Goal: Transaction & Acquisition: Purchase product/service

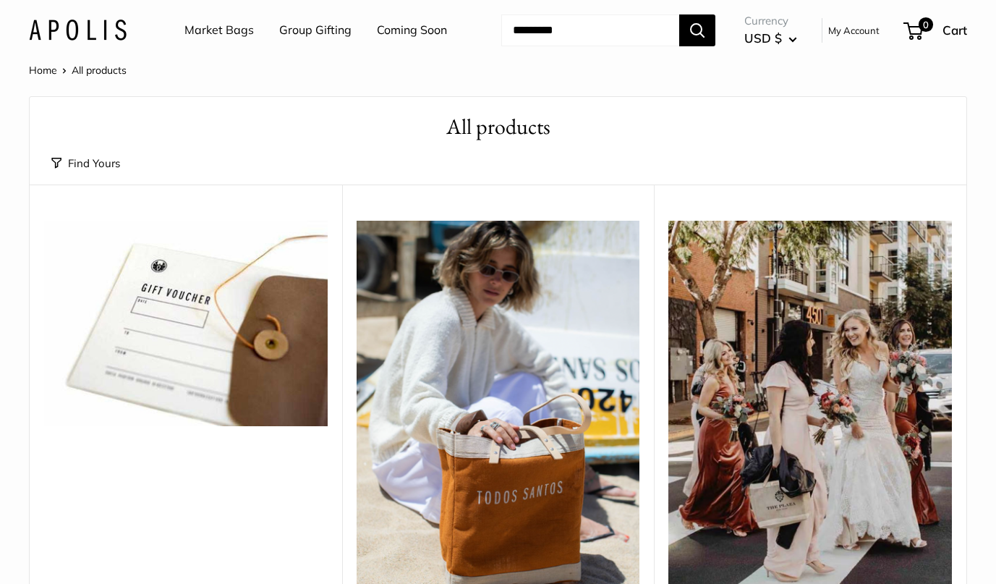
click at [45, 73] on link "Home" at bounding box center [43, 70] width 28 height 13
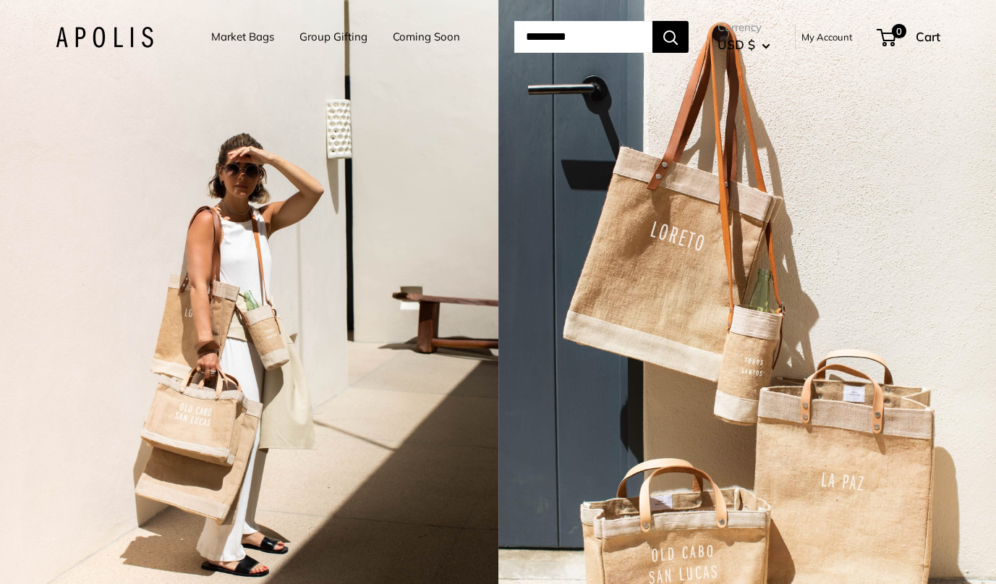
click at [755, 48] on span "USD $" at bounding box center [736, 44] width 38 height 15
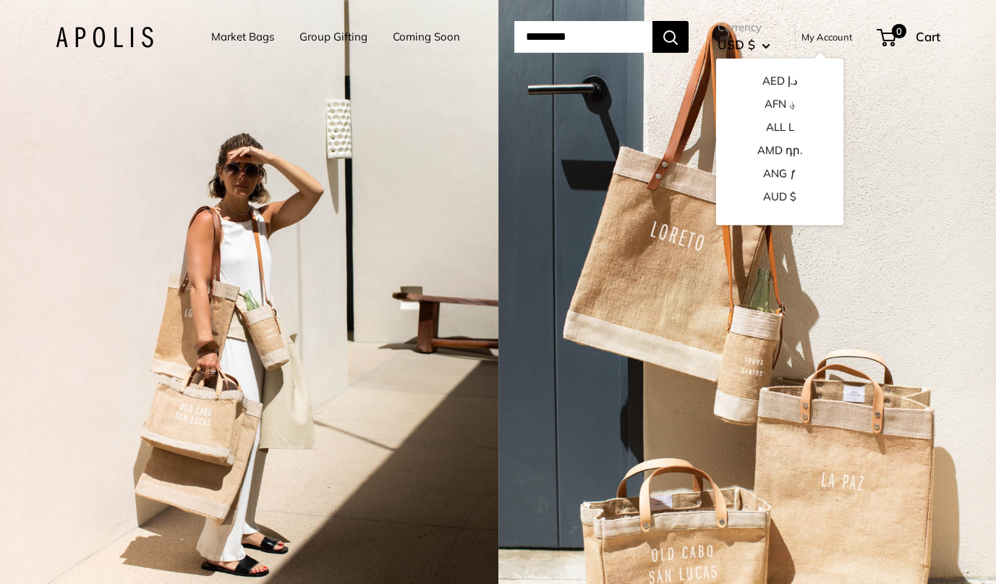
click at [349, 35] on link "Group Gifting" at bounding box center [333, 37] width 68 height 20
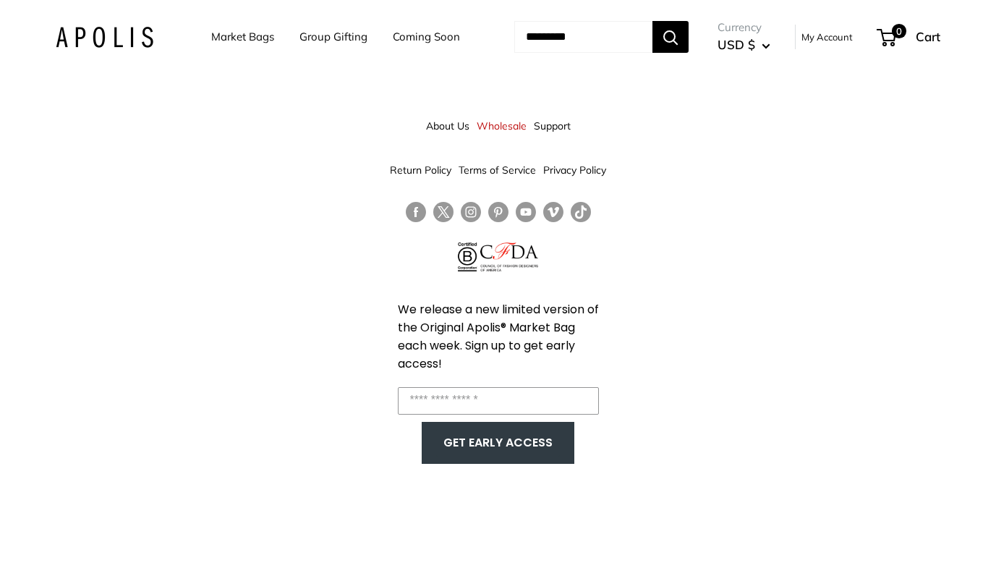
click at [442, 132] on link "About Us" at bounding box center [447, 126] width 43 height 26
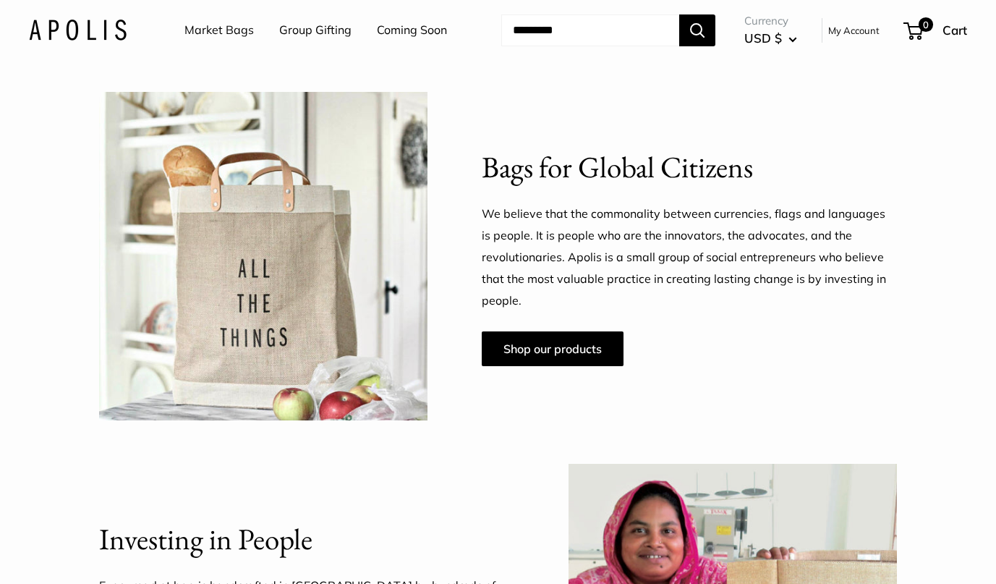
scroll to position [690, 0]
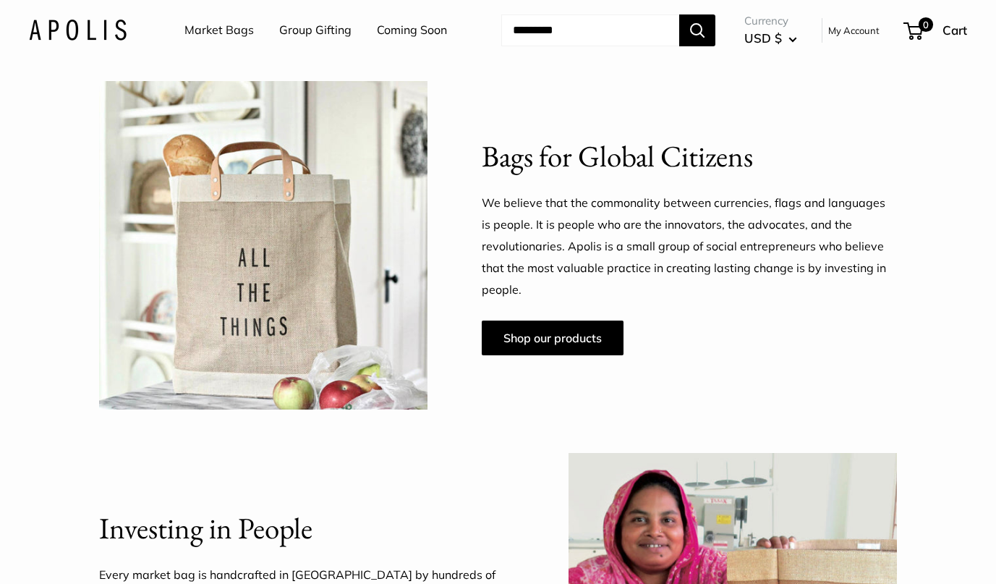
click at [542, 319] on div "We believe that the commonality between currencies, flags and languages is peop…" at bounding box center [689, 273] width 415 height 163
click at [540, 328] on link "Shop our products" at bounding box center [553, 337] width 142 height 35
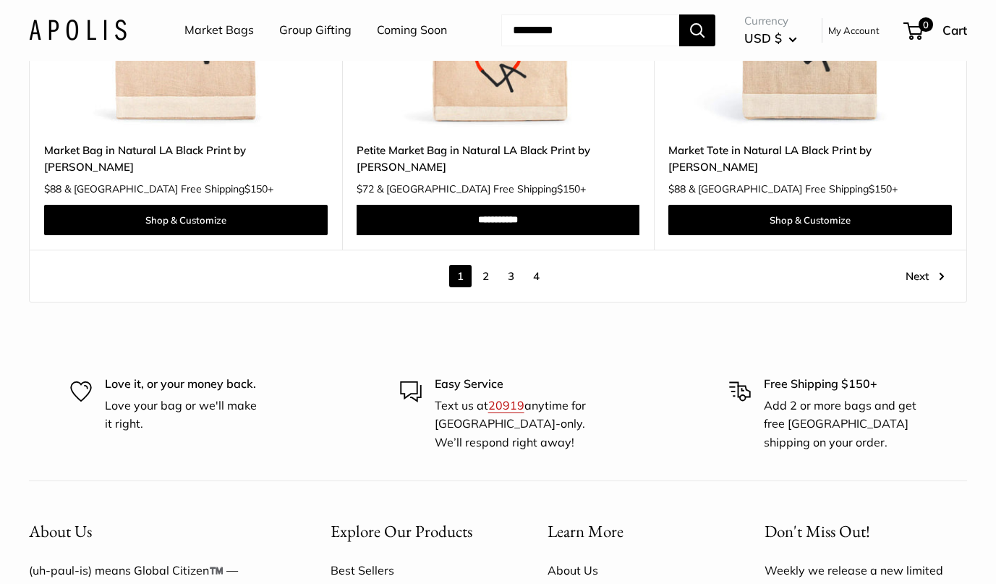
scroll to position [8205, 0]
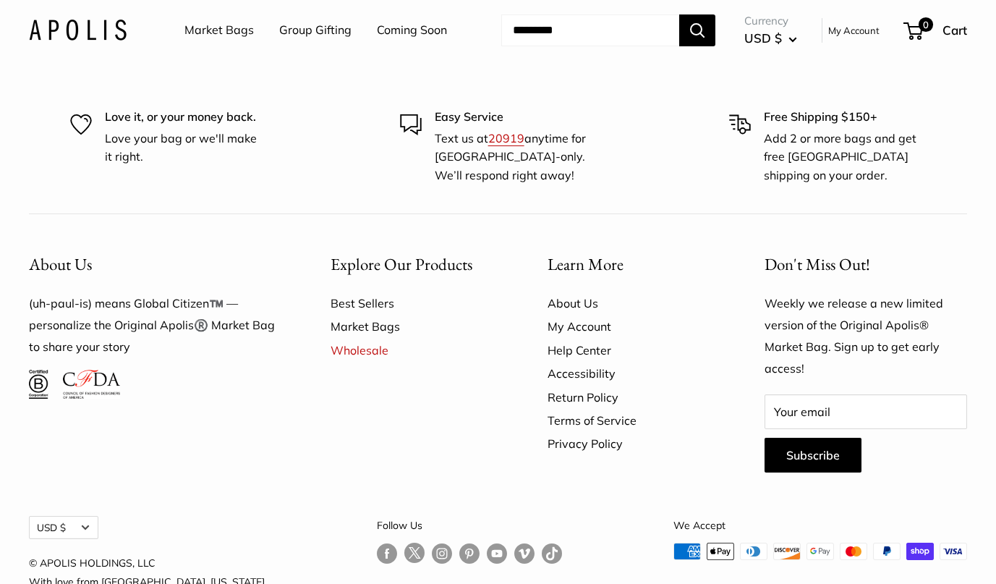
click at [565, 338] on link "Help Center" at bounding box center [630, 349] width 166 height 23
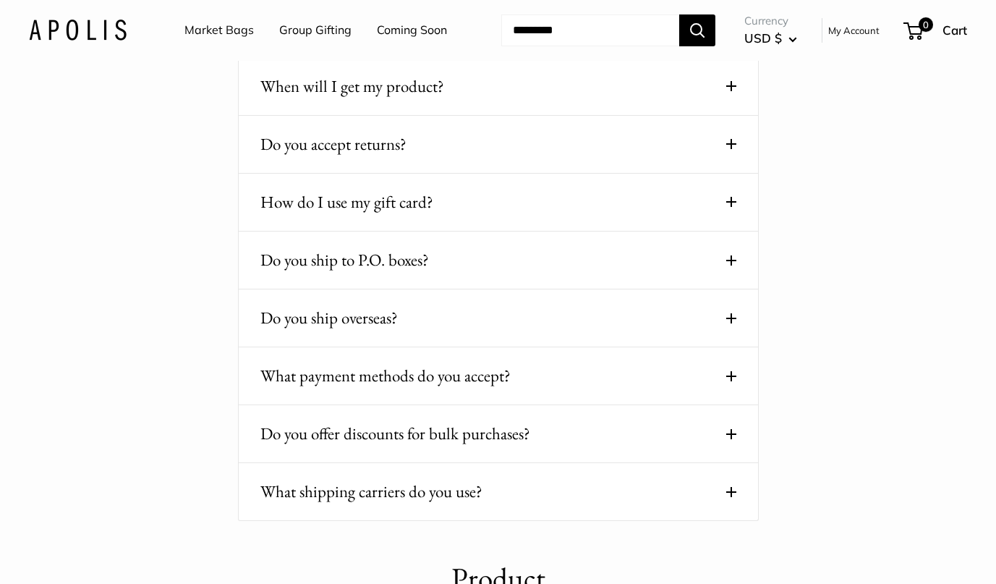
scroll to position [637, 0]
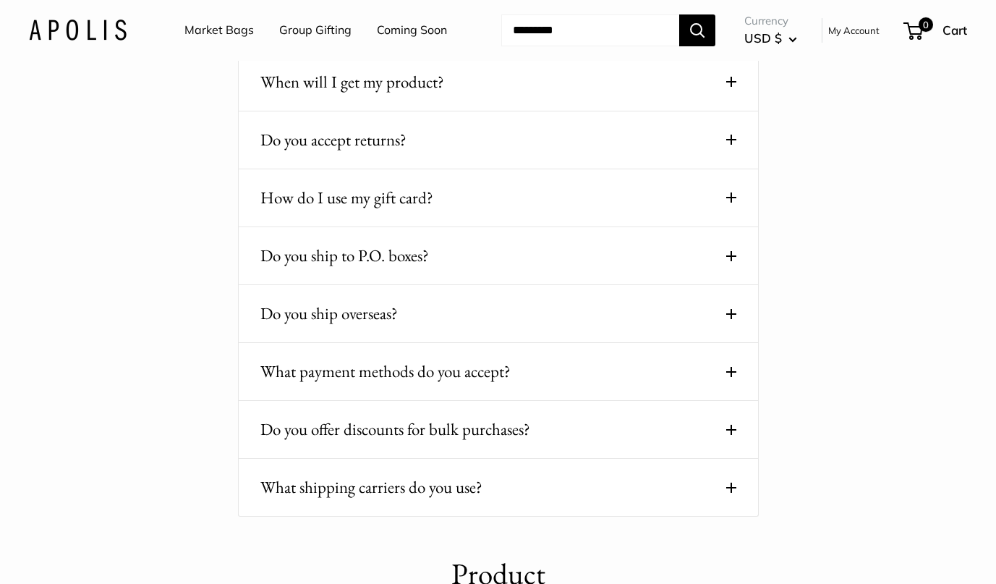
click at [543, 184] on button "How do I use my gift card?" at bounding box center [498, 198] width 476 height 28
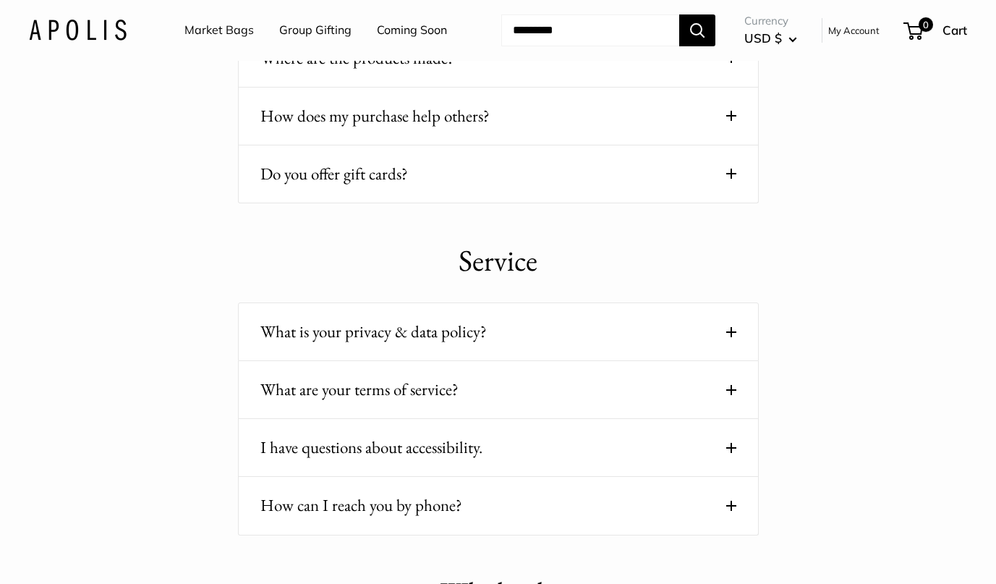
scroll to position [1354, 0]
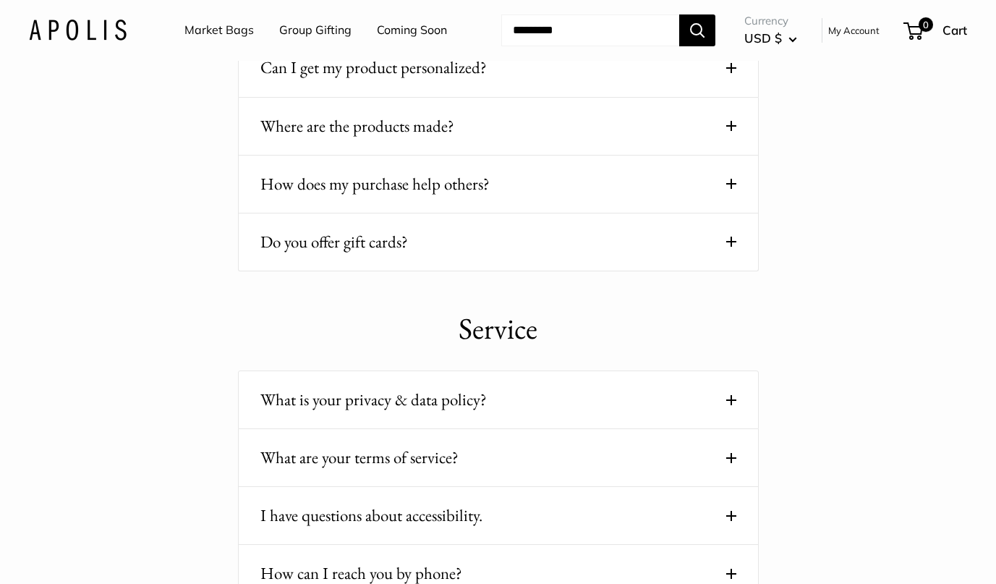
click at [552, 251] on button "Do you offer gift cards?" at bounding box center [498, 242] width 476 height 28
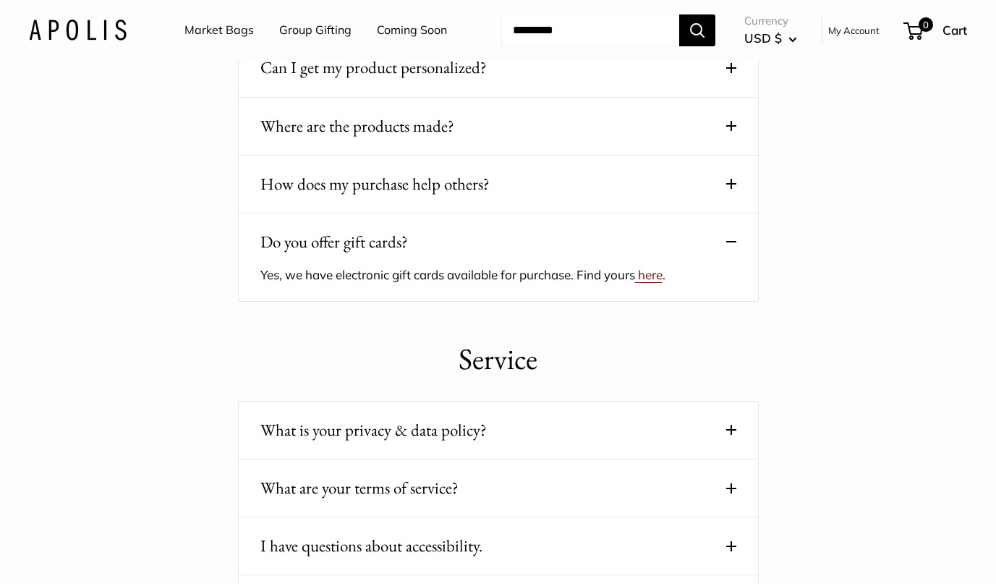
click at [662, 279] on span "here" at bounding box center [650, 274] width 25 height 15
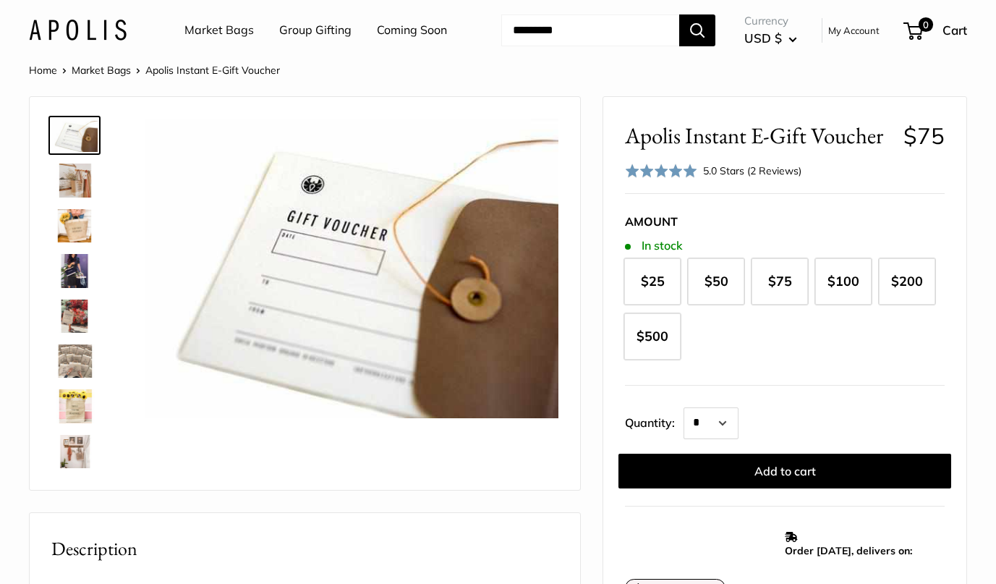
click at [74, 180] on img at bounding box center [74, 179] width 46 height 33
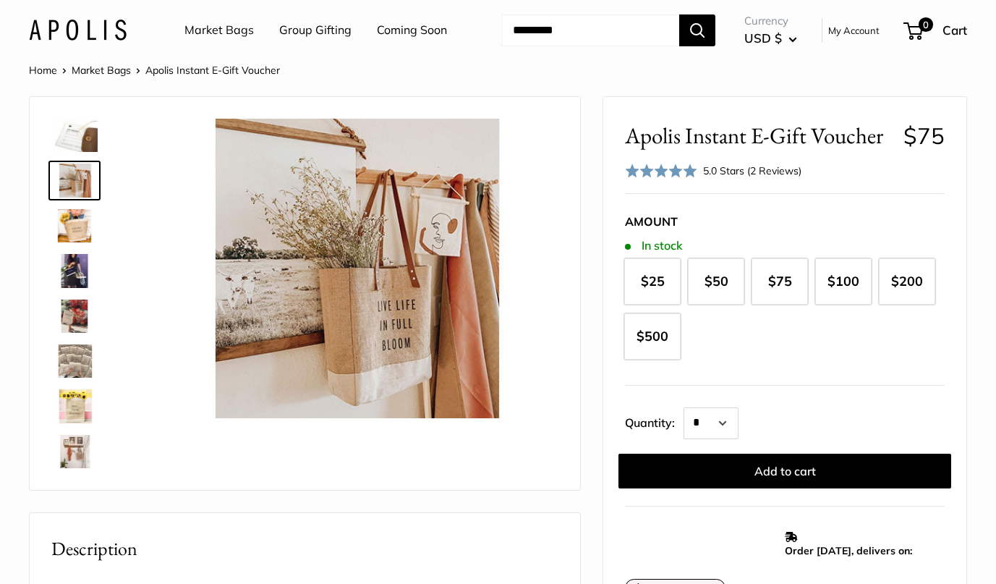
click at [82, 159] on div at bounding box center [80, 293] width 69 height 367
click at [82, 147] on img at bounding box center [74, 135] width 46 height 33
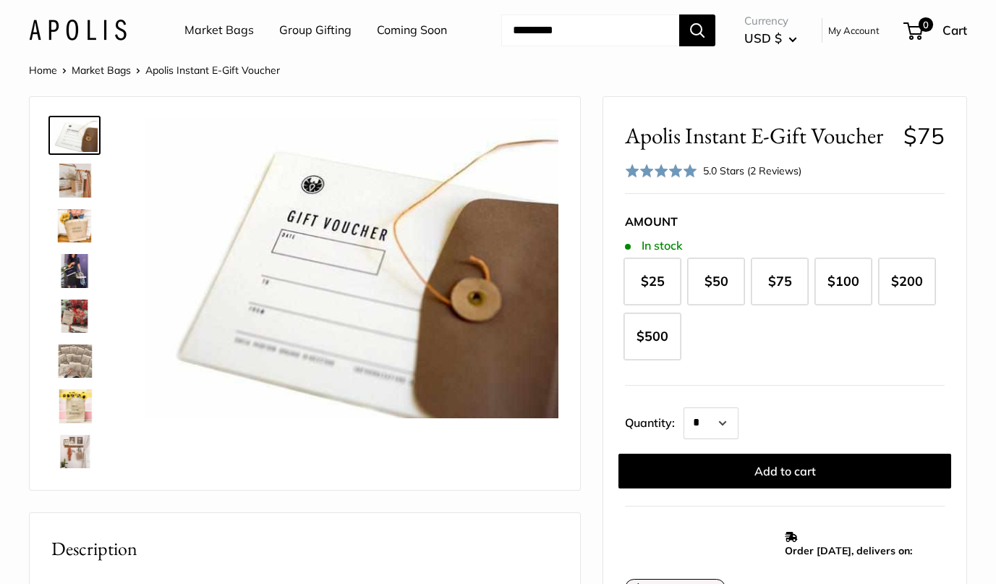
click at [78, 235] on img at bounding box center [74, 225] width 46 height 33
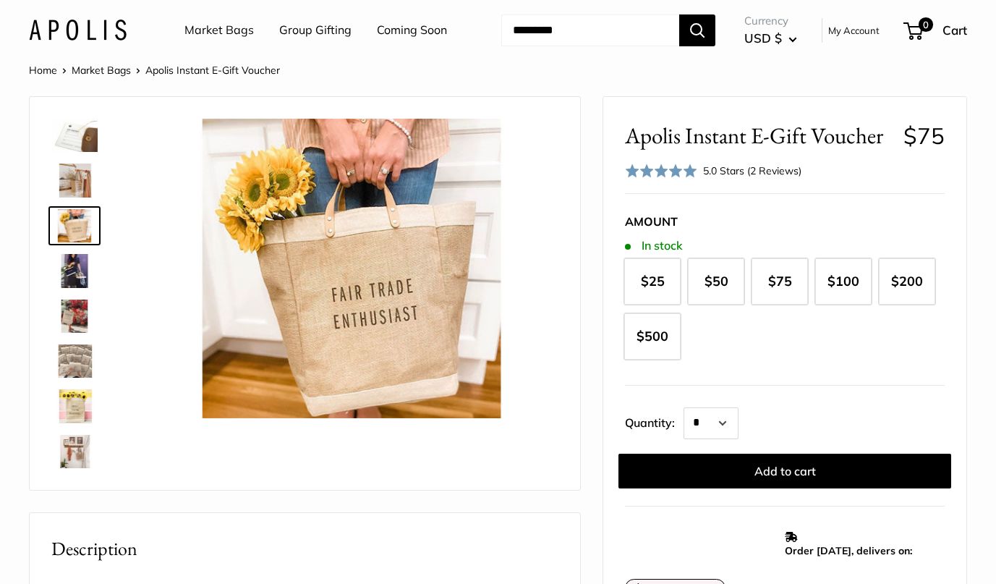
click at [77, 276] on img at bounding box center [74, 270] width 46 height 33
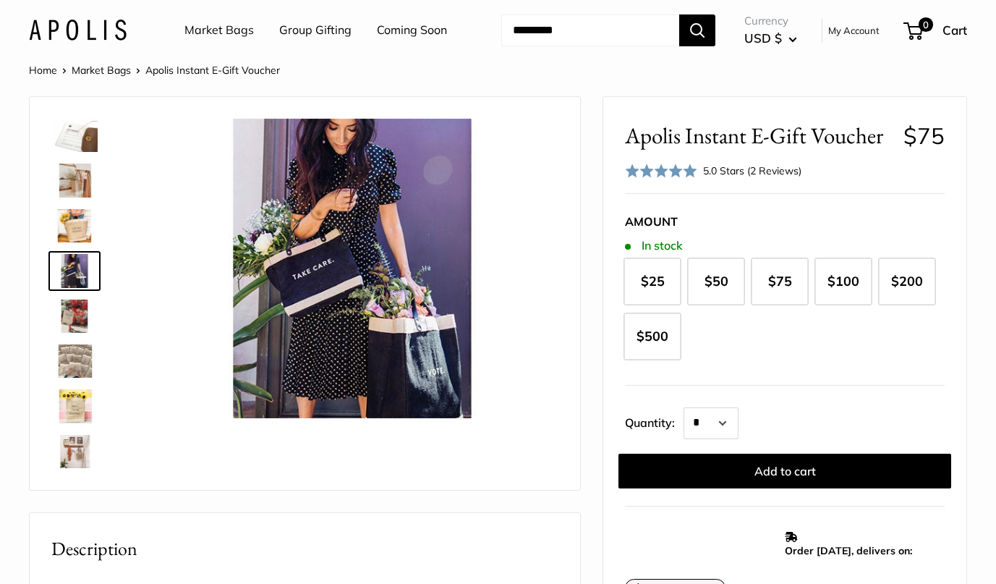
click at [77, 309] on img at bounding box center [74, 315] width 46 height 33
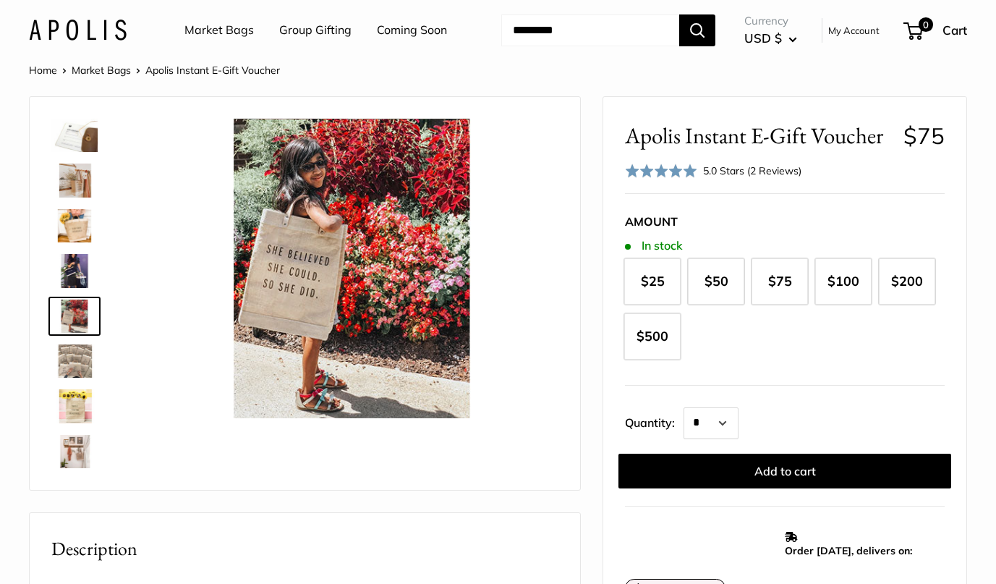
click at [79, 345] on img at bounding box center [74, 360] width 46 height 33
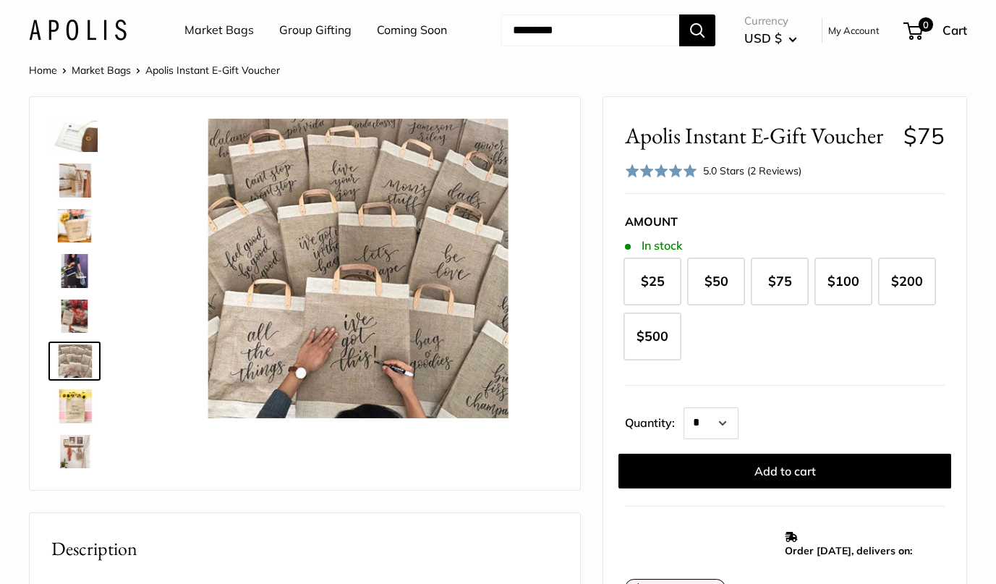
click at [79, 401] on img at bounding box center [74, 405] width 46 height 33
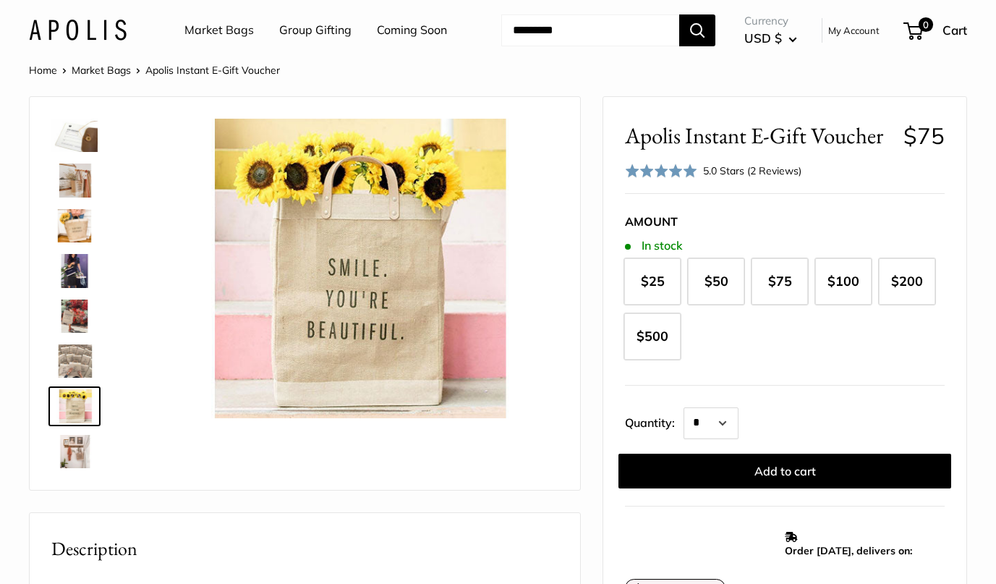
click at [83, 456] on img at bounding box center [74, 451] width 46 height 33
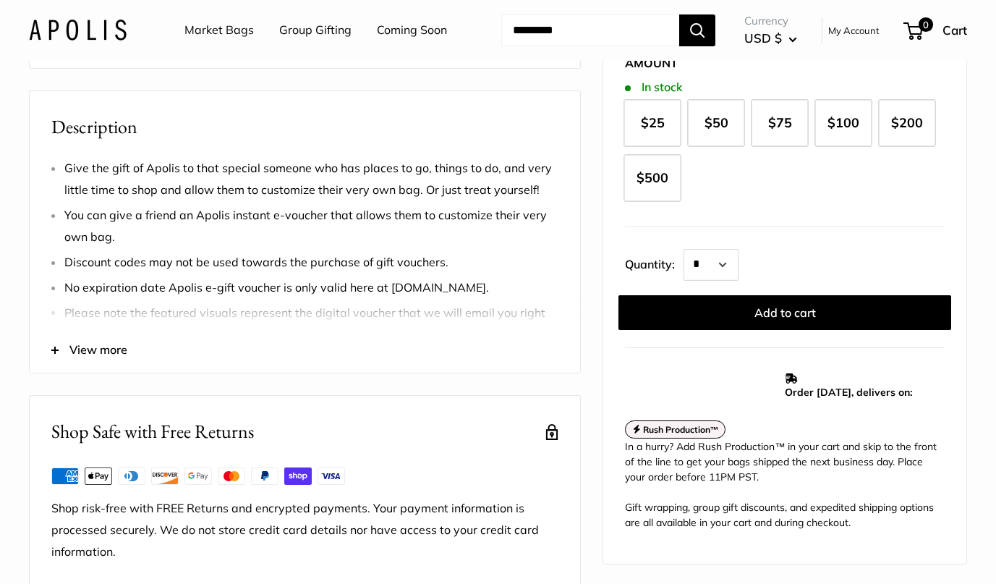
scroll to position [422, 0]
click at [81, 345] on span "View more" at bounding box center [98, 349] width 58 height 22
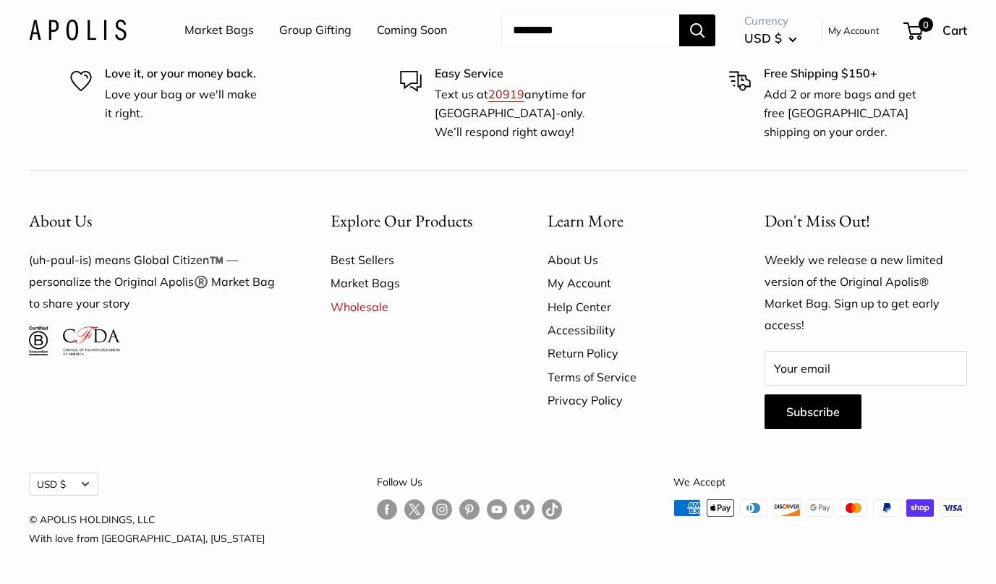
scroll to position [3099, 0]
